Goal: Find contact information: Find contact information

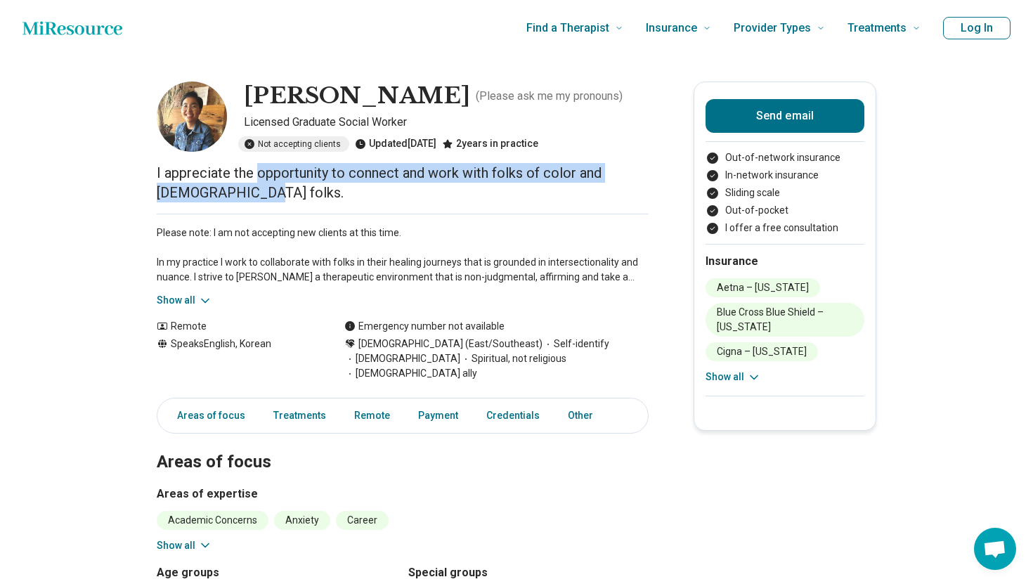
drag, startPoint x: 257, startPoint y: 174, endPoint x: 271, endPoint y: 183, distance: 17.4
click at [271, 183] on p "I appreciate the opportunity to connect and work with folks of color and [DEMOG…" at bounding box center [403, 182] width 492 height 39
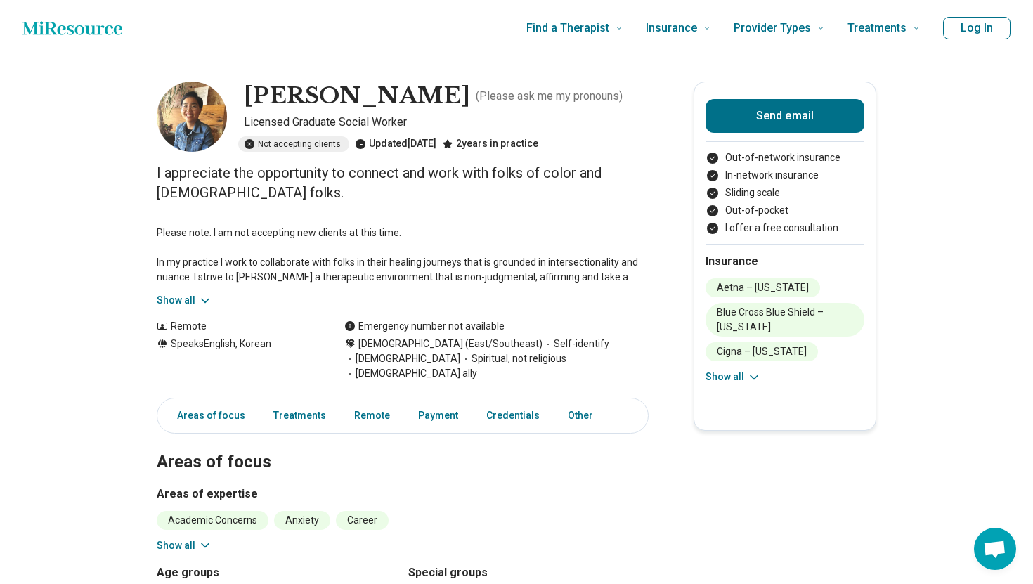
click at [297, 198] on p "I appreciate the opportunity to connect and work with folks of color and [DEMOG…" at bounding box center [403, 182] width 492 height 39
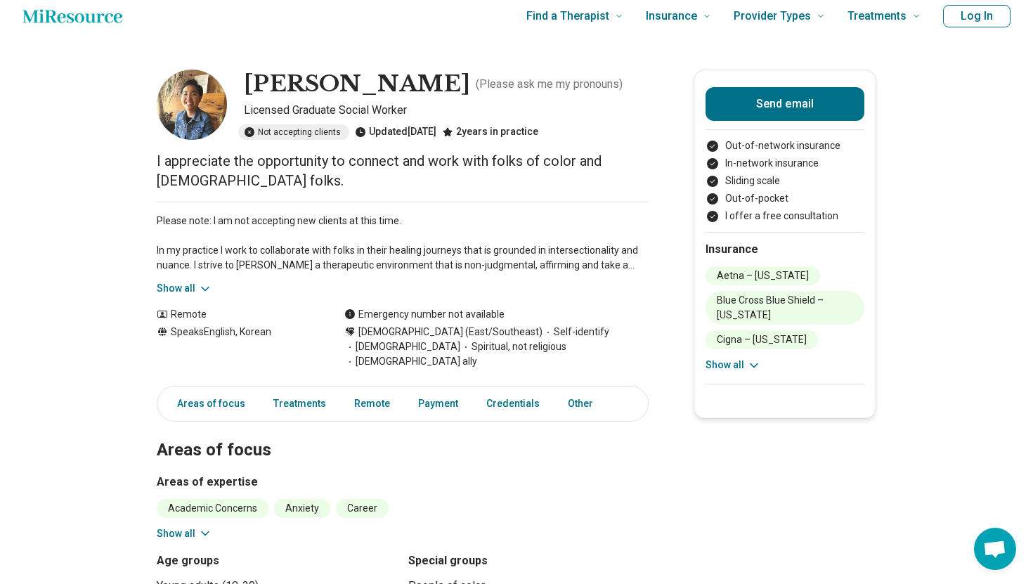
scroll to position [17, 0]
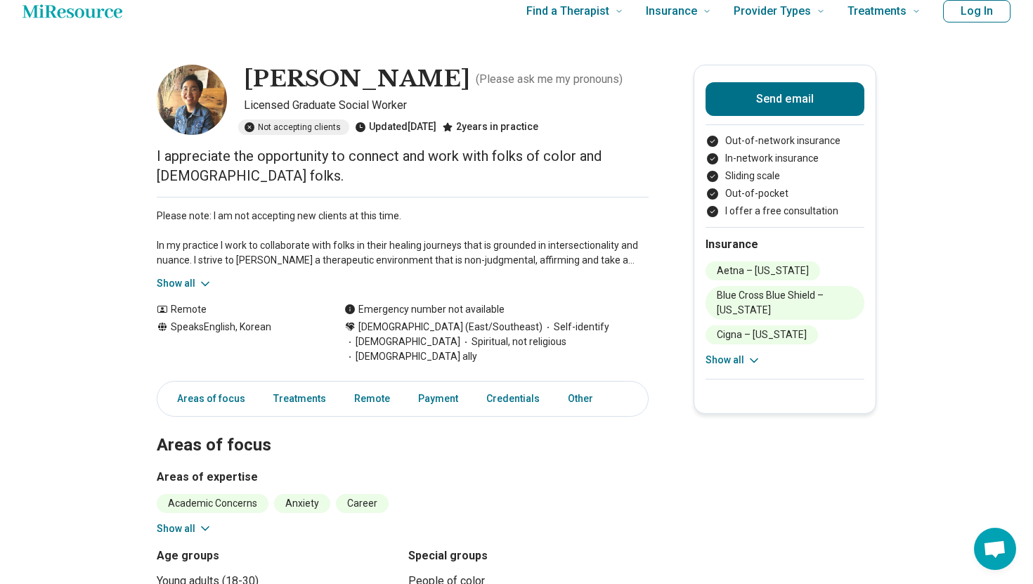
click at [204, 287] on icon at bounding box center [205, 284] width 14 height 14
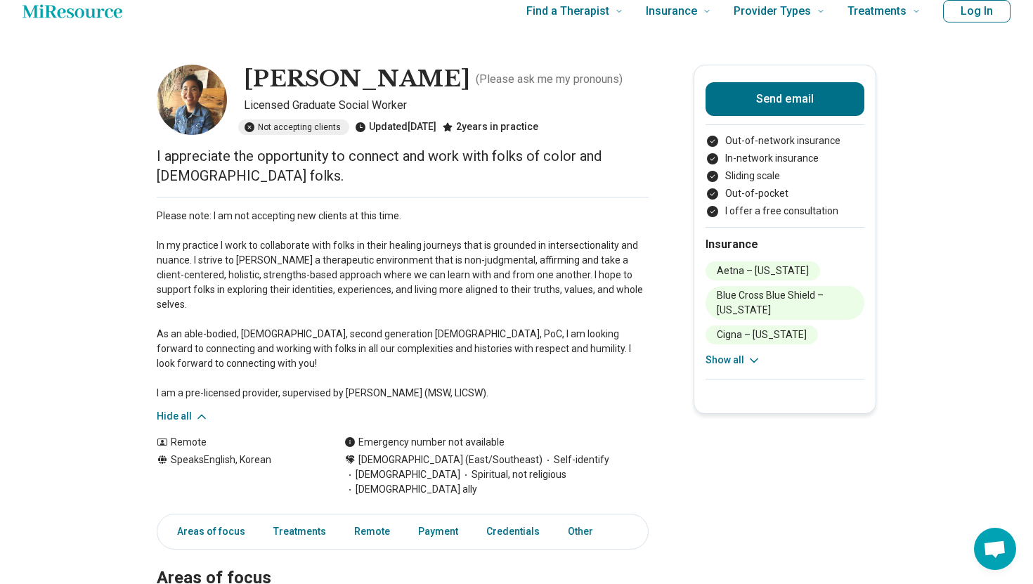
scroll to position [26, 0]
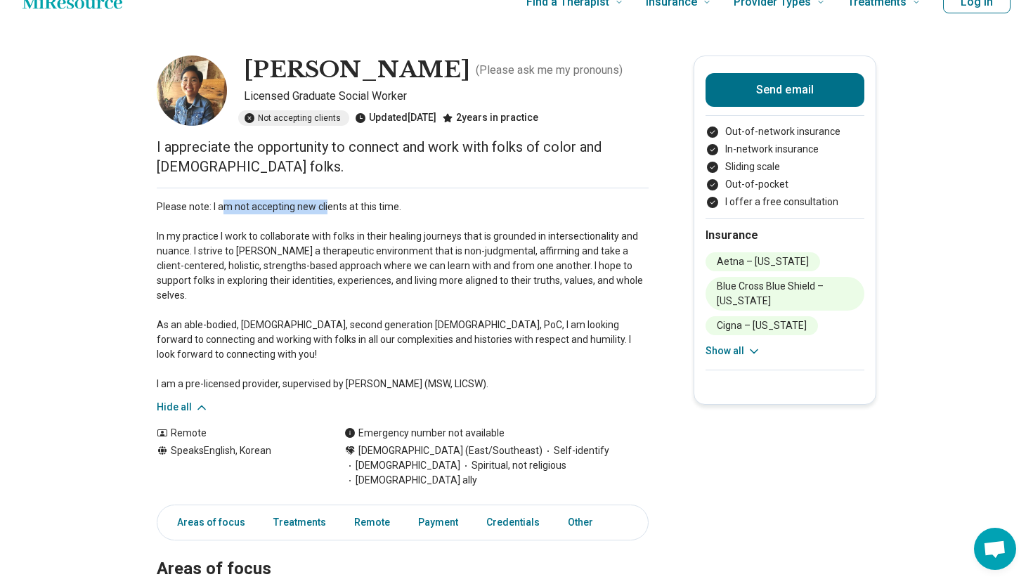
drag, startPoint x: 225, startPoint y: 210, endPoint x: 329, endPoint y: 212, distance: 104.0
click at [329, 212] on p "Please note: I am not accepting new clients at this time. In my practice I work…" at bounding box center [403, 296] width 492 height 192
click at [338, 260] on p "Please note: I am not accepting new clients at this time. In my practice I work…" at bounding box center [403, 296] width 492 height 192
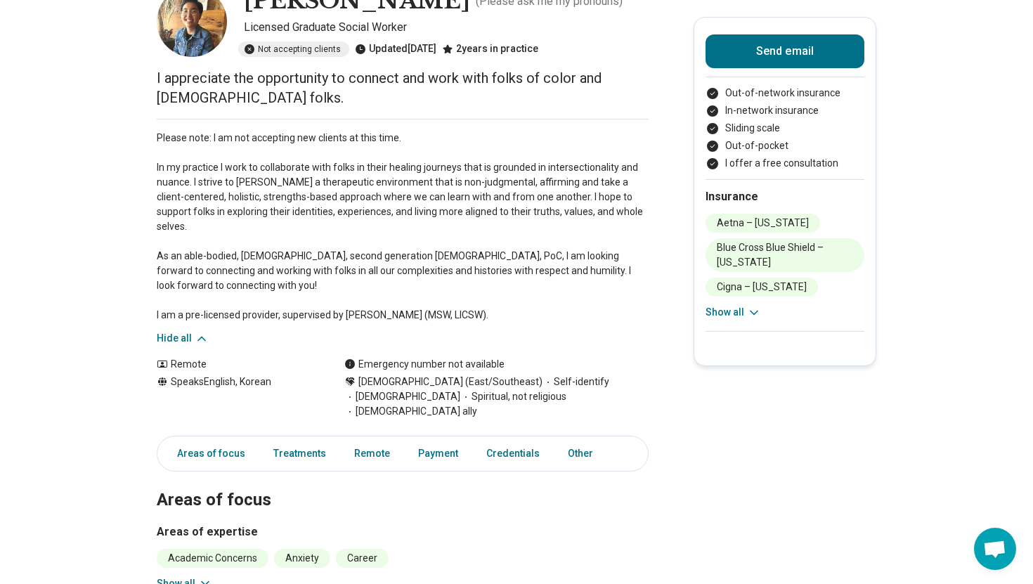
scroll to position [96, 0]
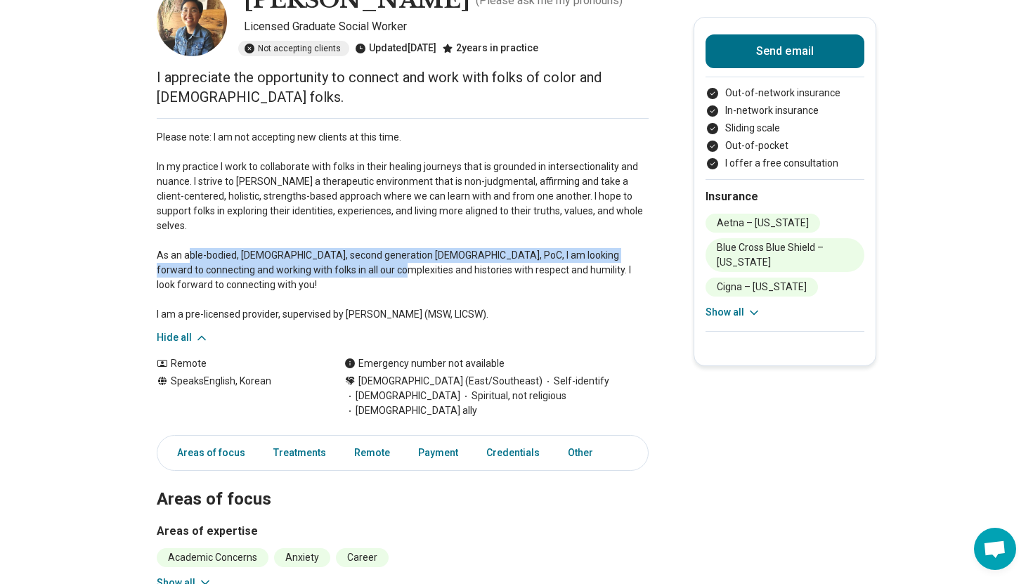
drag, startPoint x: 220, startPoint y: 242, endPoint x: 392, endPoint y: 253, distance: 172.6
click at [395, 252] on p "Please note: I am not accepting new clients at this time. In my practice I work…" at bounding box center [403, 226] width 492 height 192
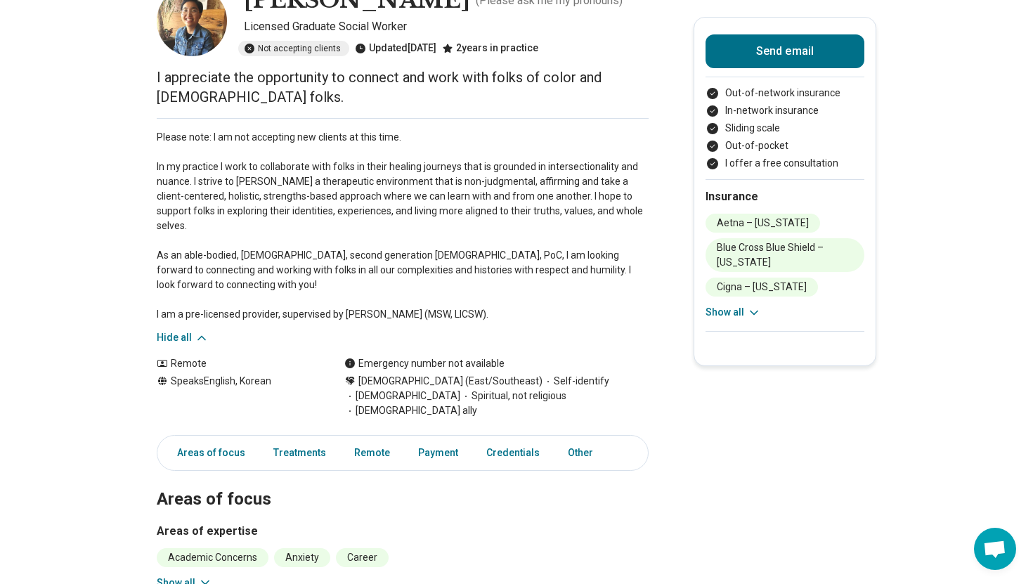
click at [487, 265] on p "Please note: I am not accepting new clients at this time. In my practice I work…" at bounding box center [403, 226] width 492 height 192
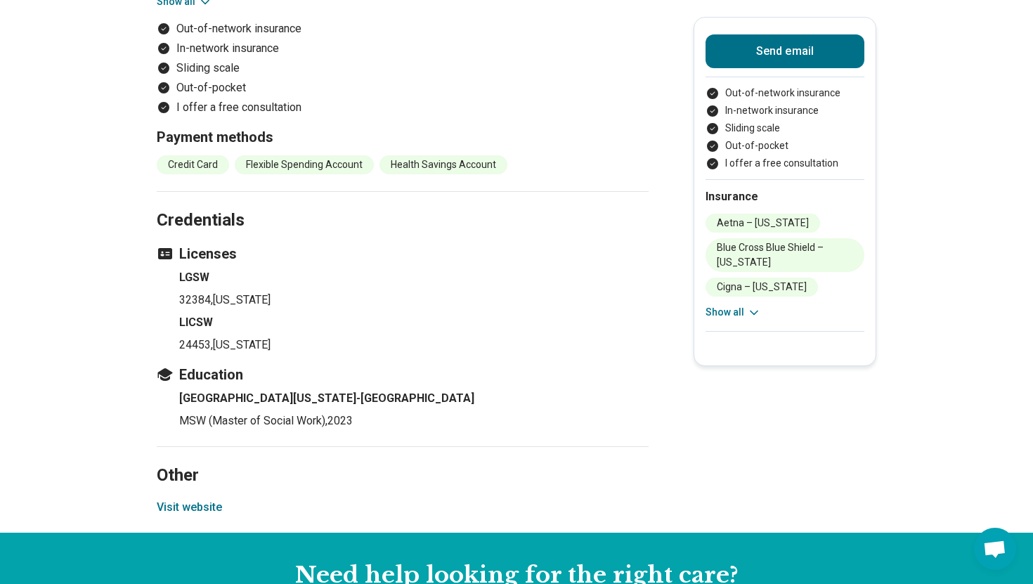
scroll to position [1236, 0]
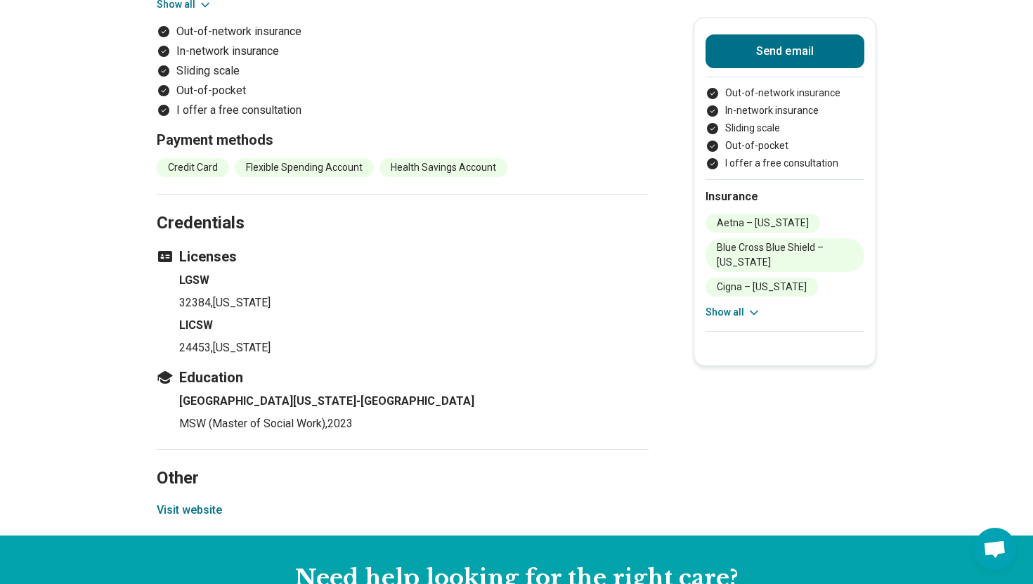
click at [181, 502] on button "Visit website" at bounding box center [189, 510] width 65 height 17
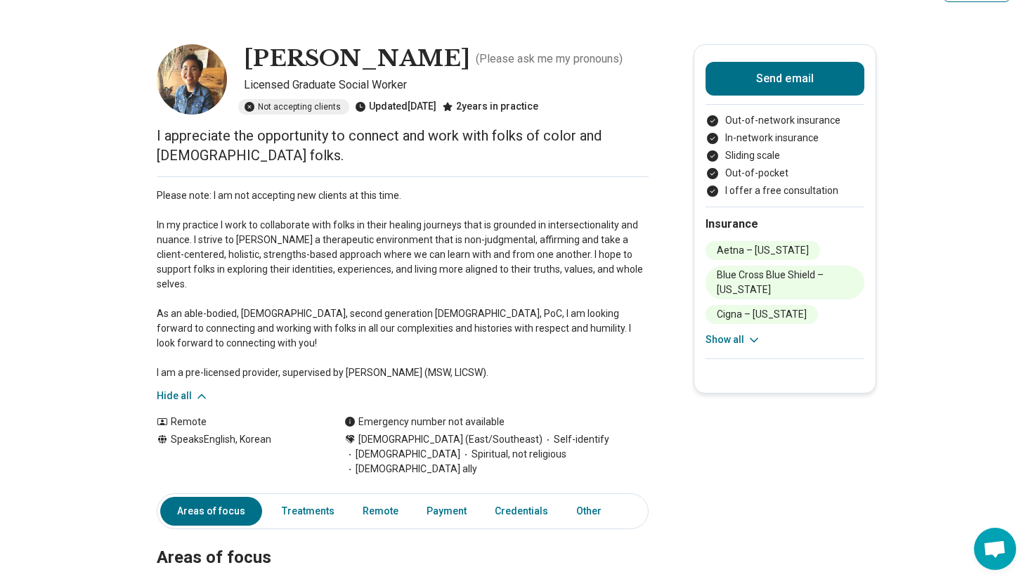
scroll to position [0, 0]
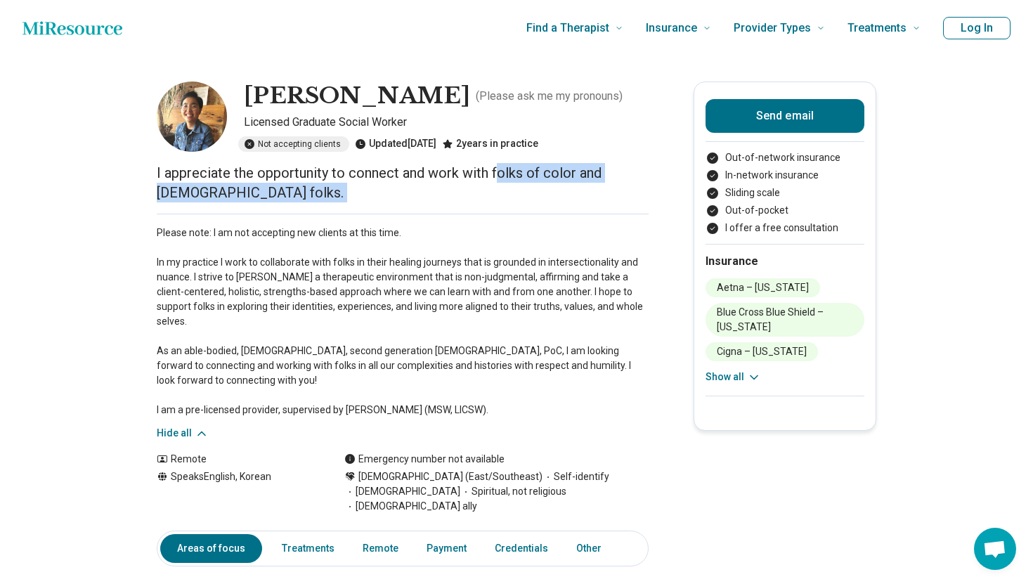
drag, startPoint x: 498, startPoint y: 172, endPoint x: 564, endPoint y: 214, distance: 78.6
click at [605, 271] on p "Please note: I am not accepting new clients at this time. In my practice I work…" at bounding box center [403, 322] width 492 height 192
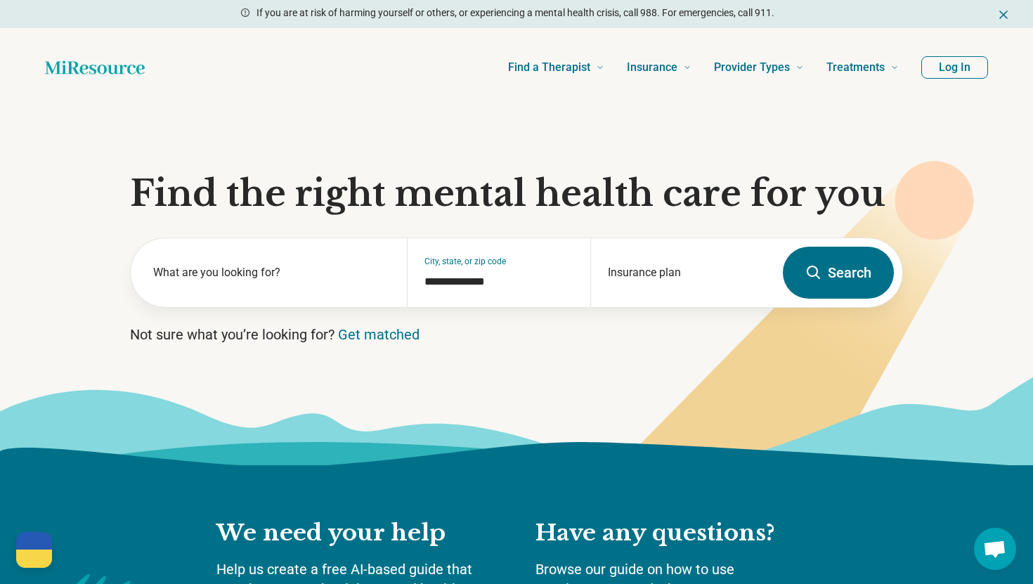
click at [1004, 12] on icon "Dismiss" at bounding box center [1004, 15] width 14 height 14
